Goal: Transaction & Acquisition: Subscribe to service/newsletter

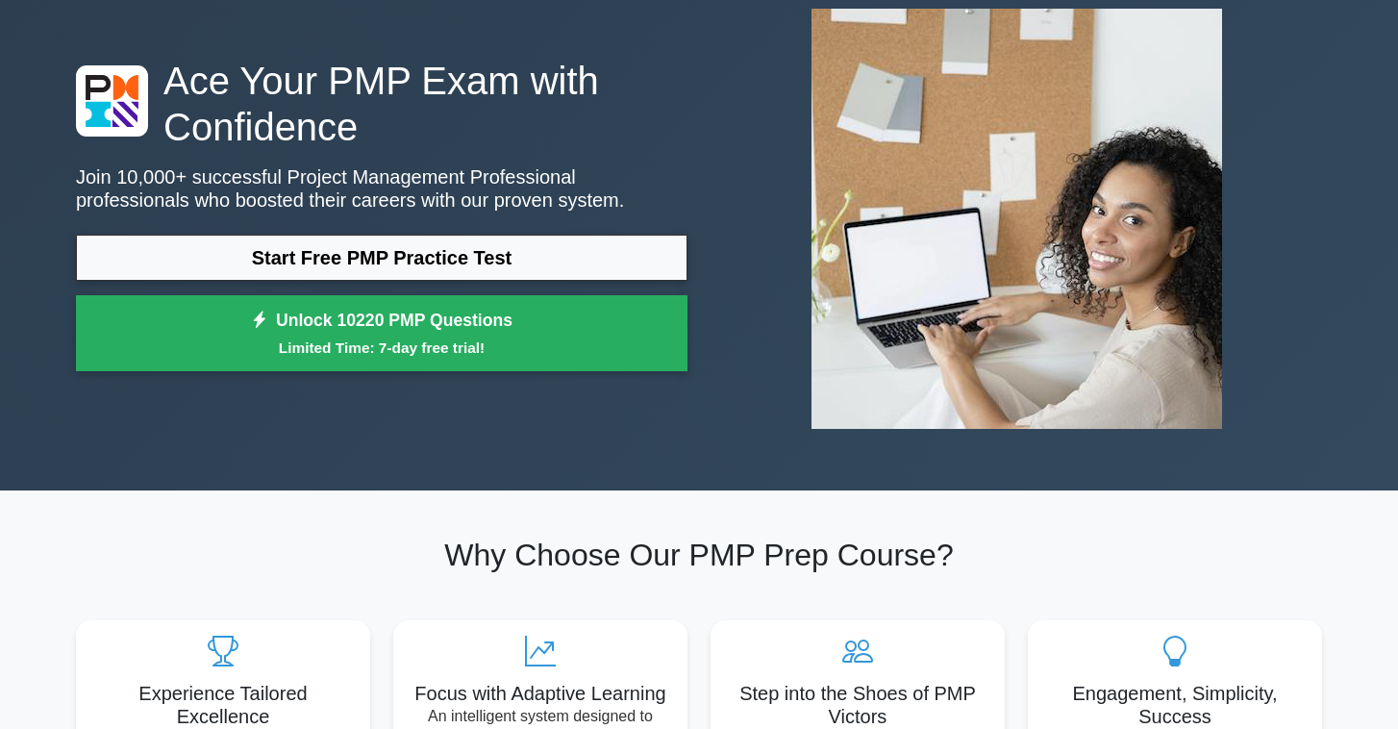
scroll to position [113, 0]
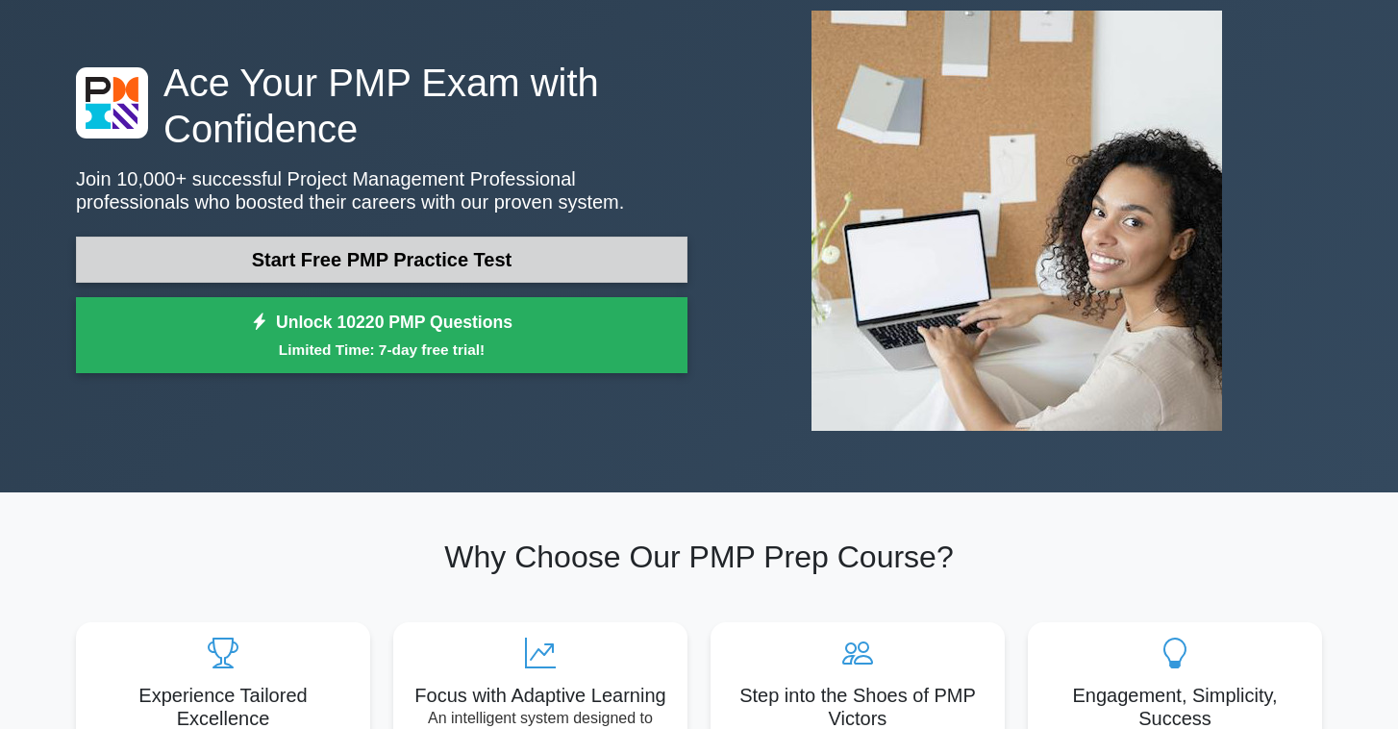
click at [543, 258] on link "Start Free PMP Practice Test" at bounding box center [382, 260] width 612 height 46
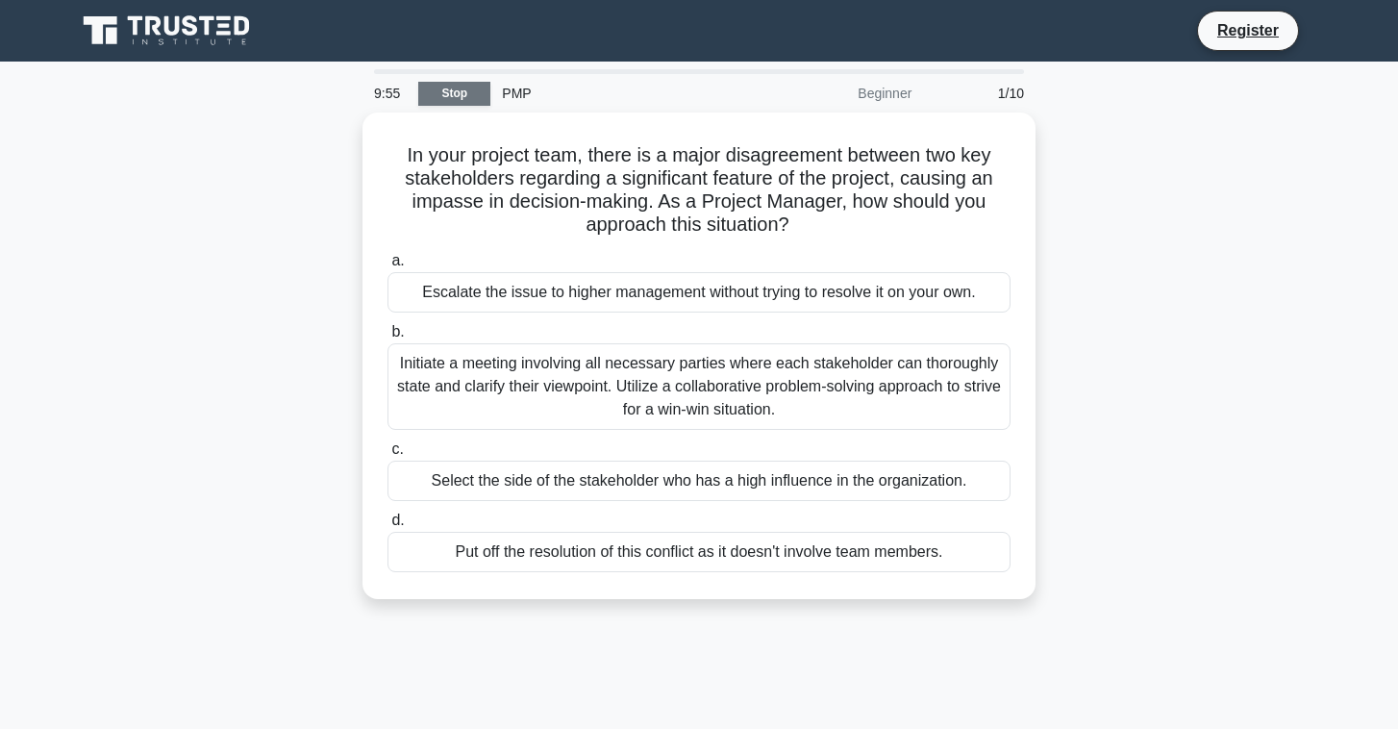
click at [444, 92] on link "Stop" at bounding box center [454, 94] width 72 height 24
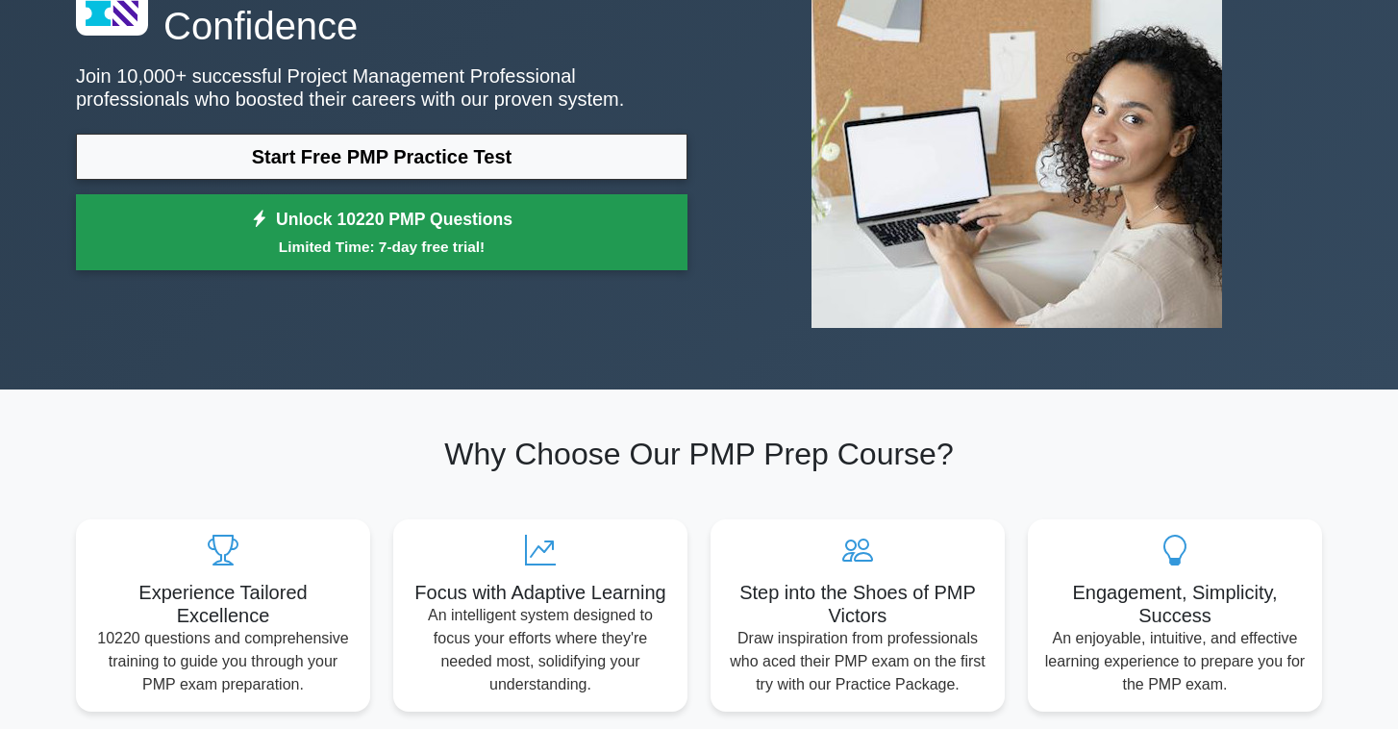
scroll to position [228, 0]
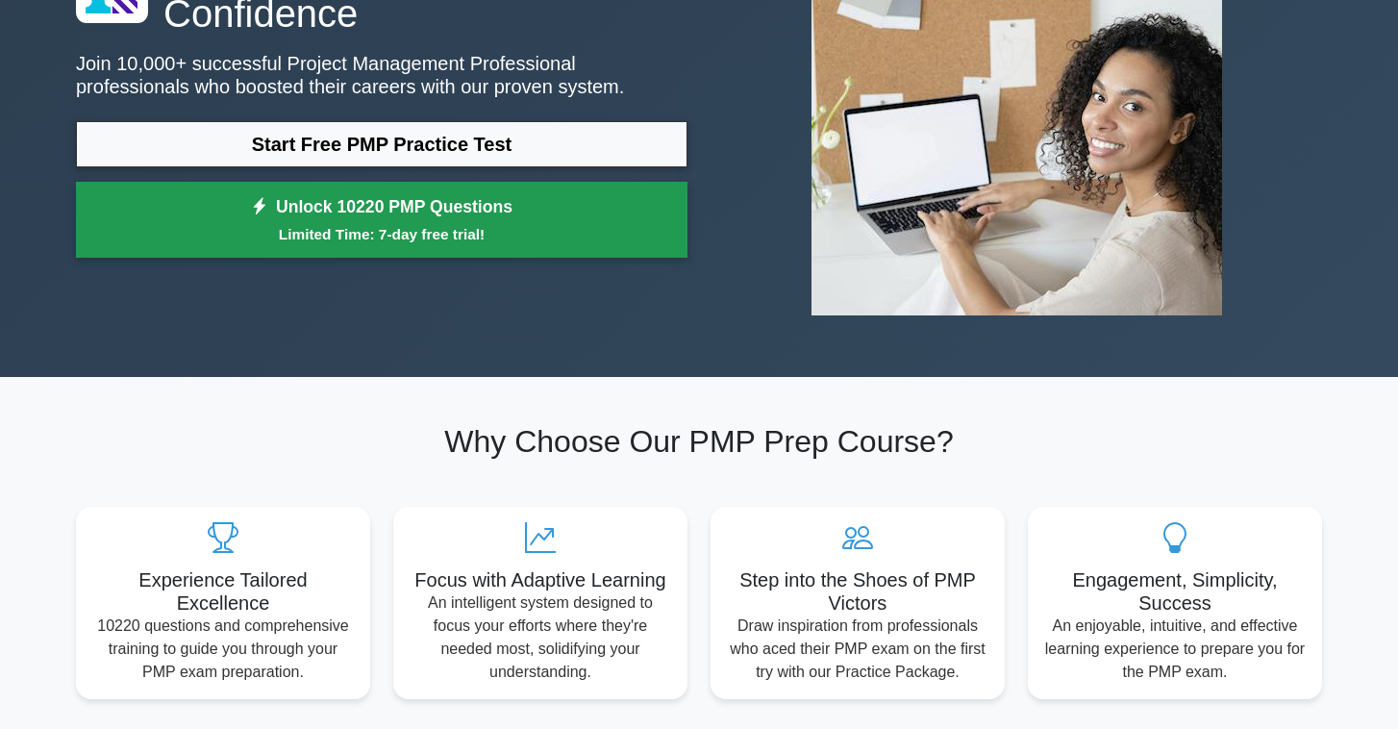
click at [527, 227] on small "Limited Time: 7-day free trial!" at bounding box center [382, 234] width 564 height 22
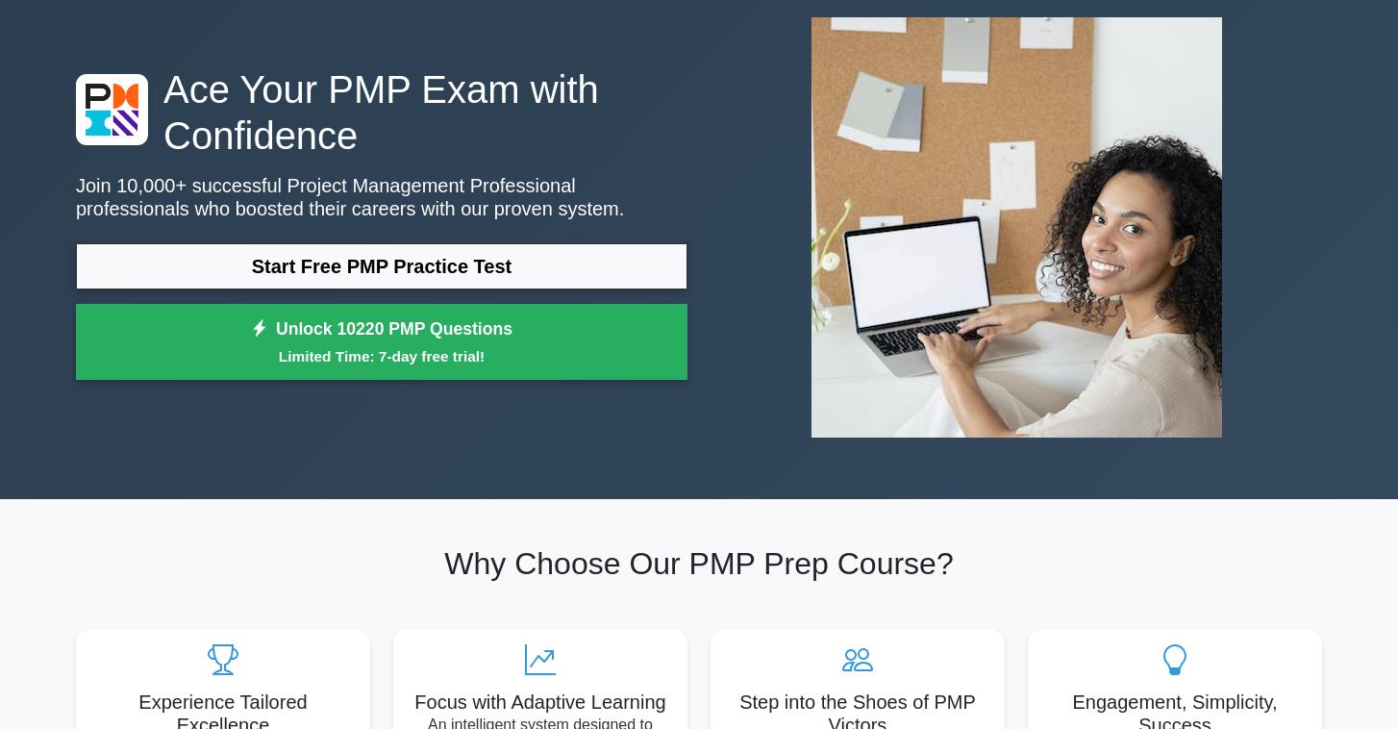
scroll to position [103, 0]
